Goal: Understand process/instructions: Learn how to perform a task or action

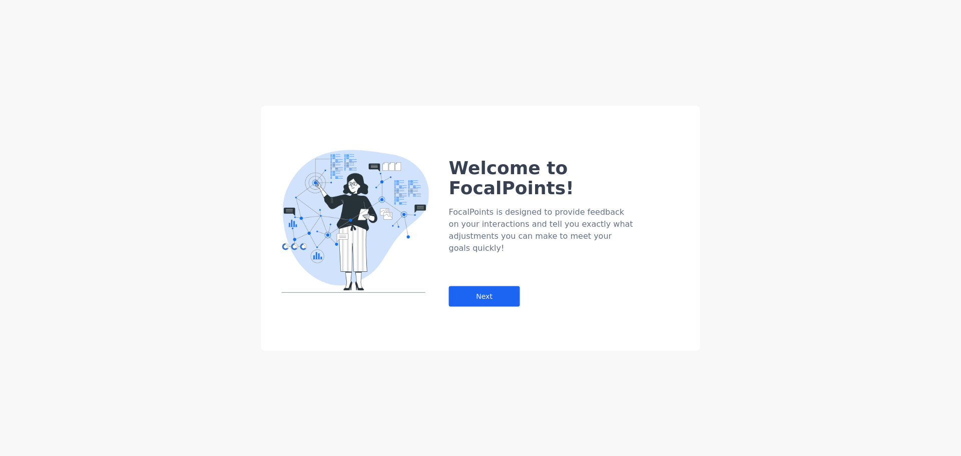
click at [450, 68] on div "Welcome to FocalPoints! FocalPoints is designed to provide feedback on your int…" at bounding box center [480, 228] width 961 height 456
click at [506, 286] on div "Next" at bounding box center [484, 296] width 71 height 21
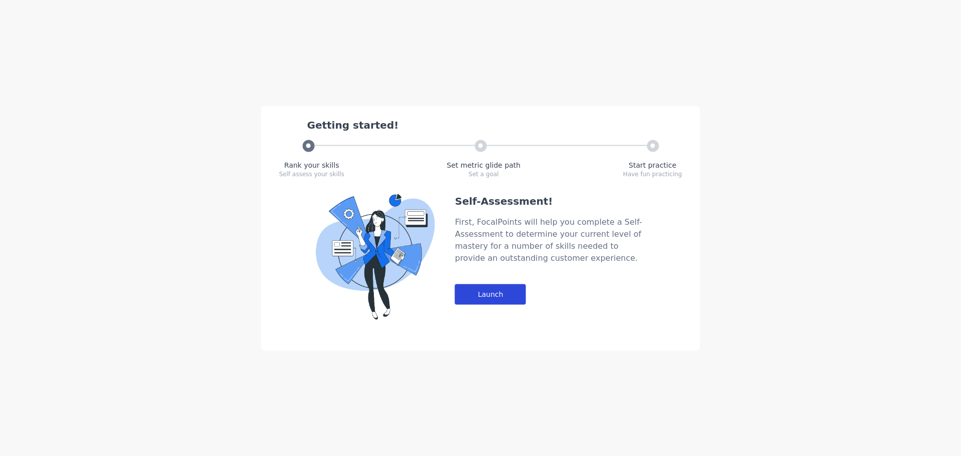
click at [512, 290] on div "Launch" at bounding box center [490, 294] width 71 height 21
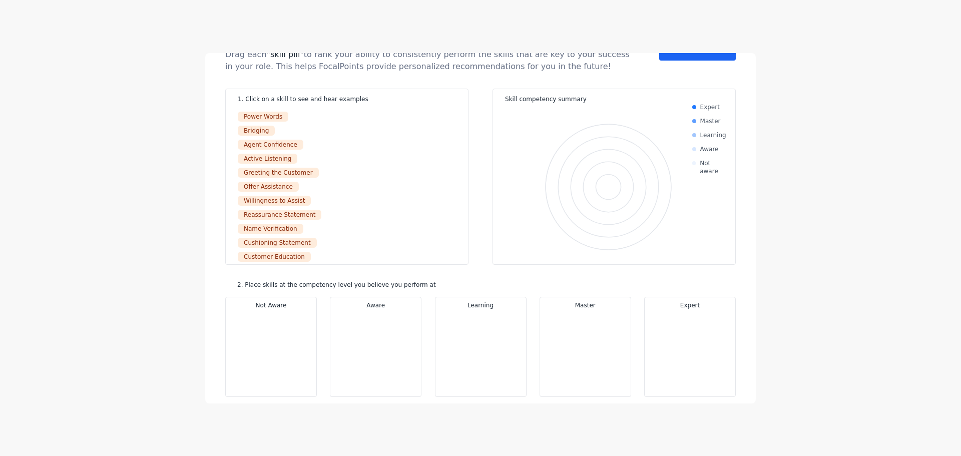
scroll to position [47, 0]
